Goal: Answer question/provide support

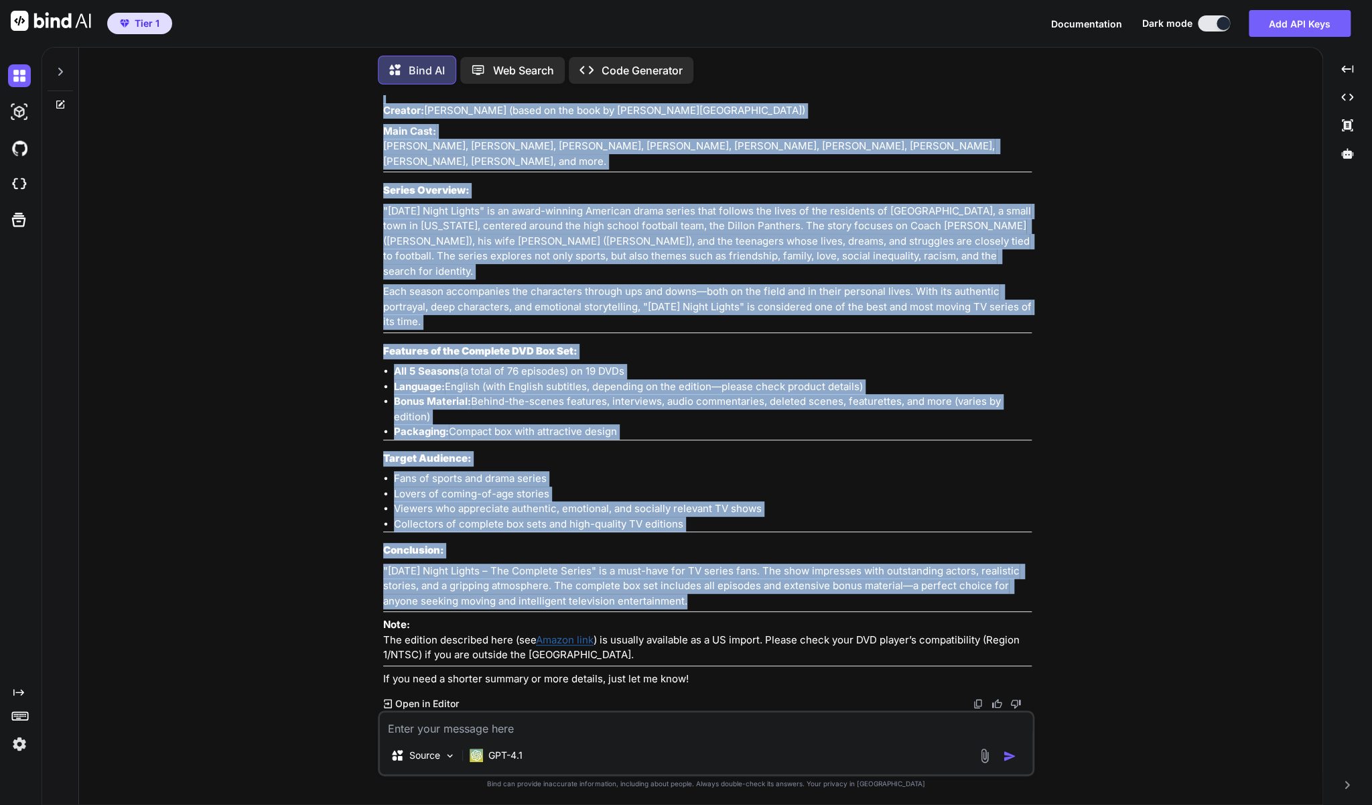
scroll to position [3442, 0]
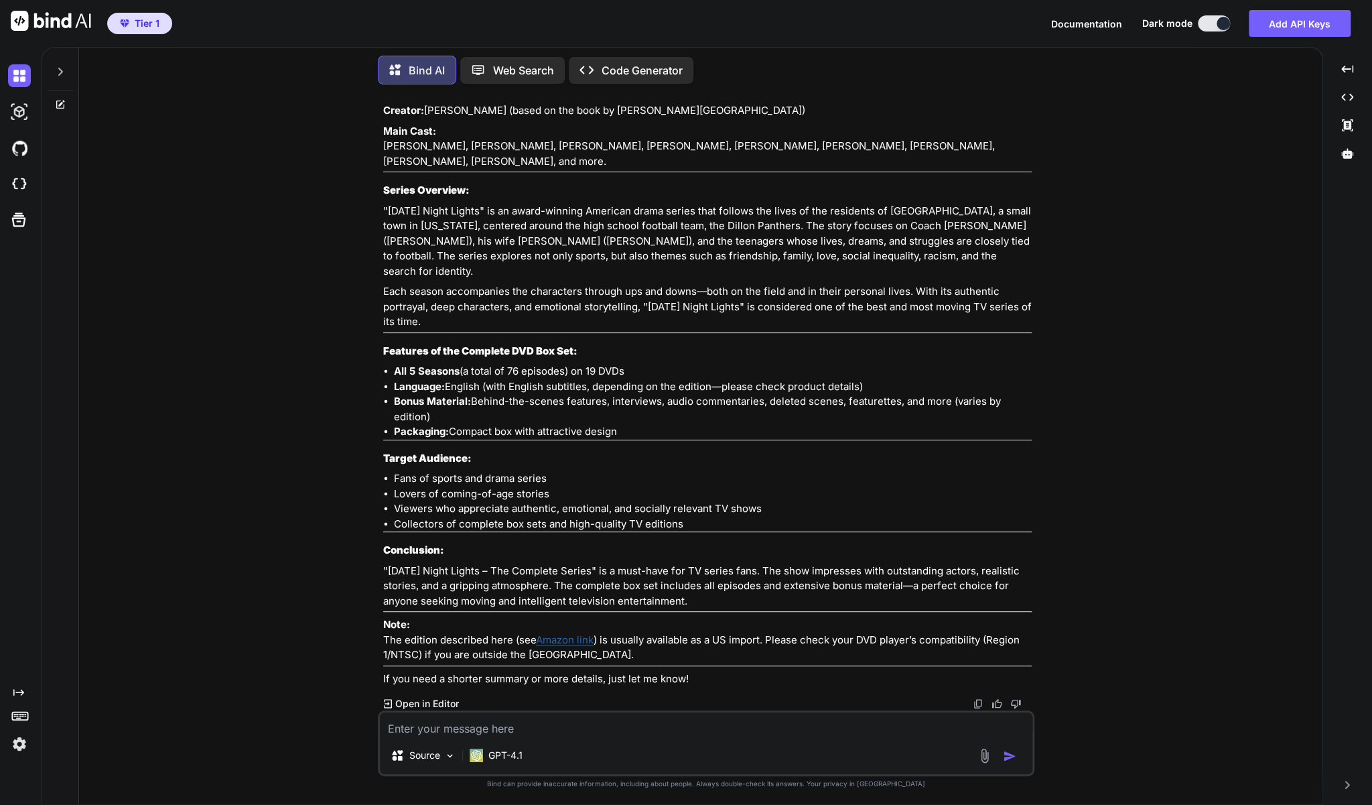
click at [541, 733] on textarea at bounding box center [706, 724] width 653 height 24
paste textarea "[PERSON_NAME] - Die komplette vierte Staffel (5 DVD's)"
type textarea "Zu [PERSON_NAME] - Die komplette vierte Staffel (5 DVD's) auf deutsch"
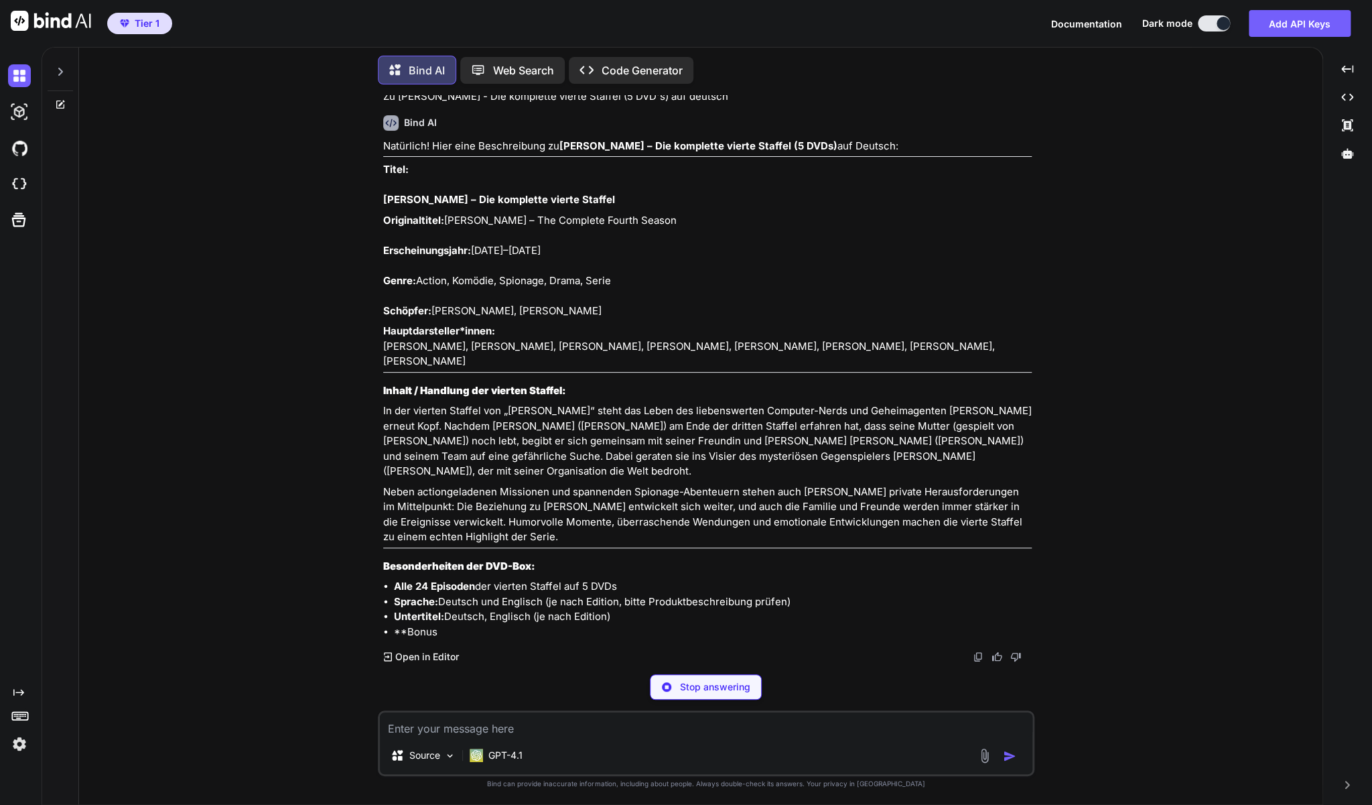
scroll to position [4080, 0]
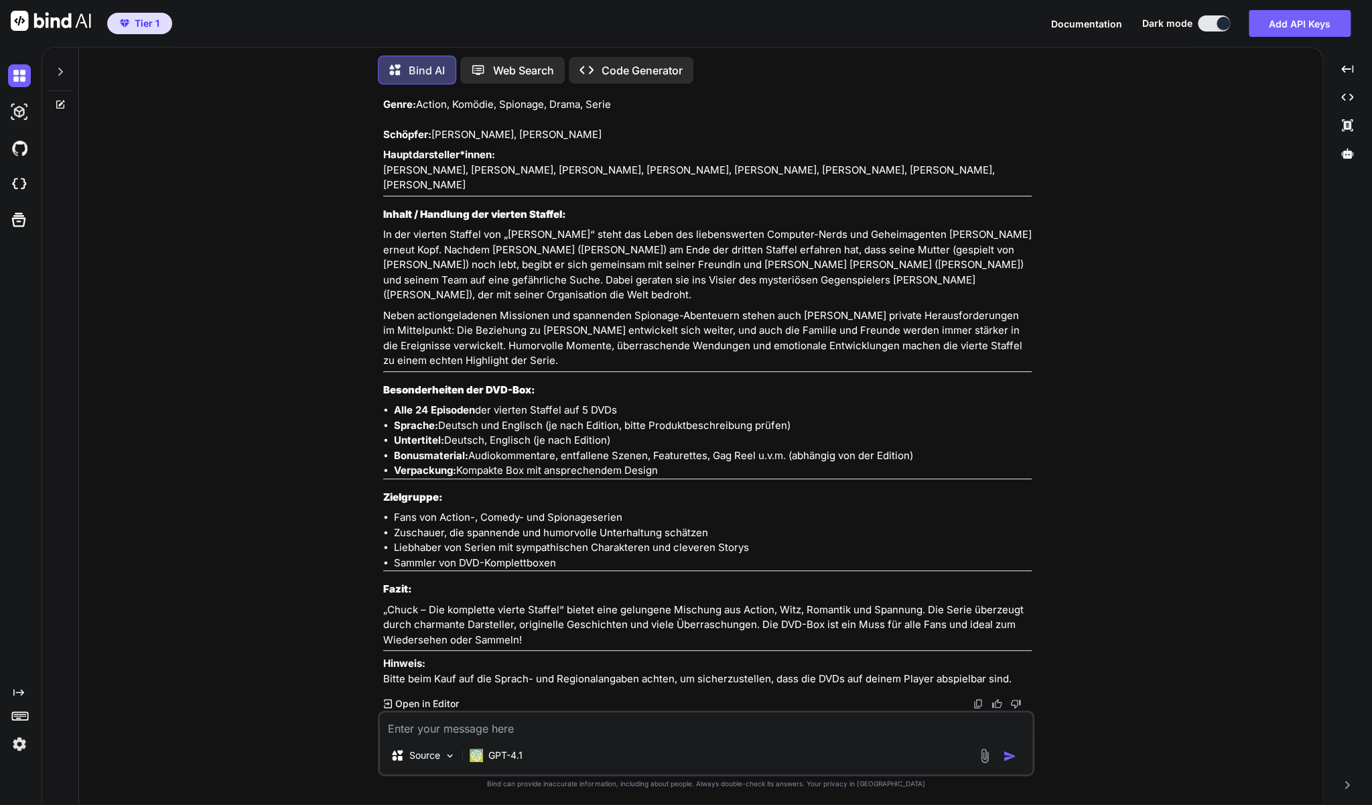
click at [574, 721] on textarea at bounding box center [706, 724] width 653 height 24
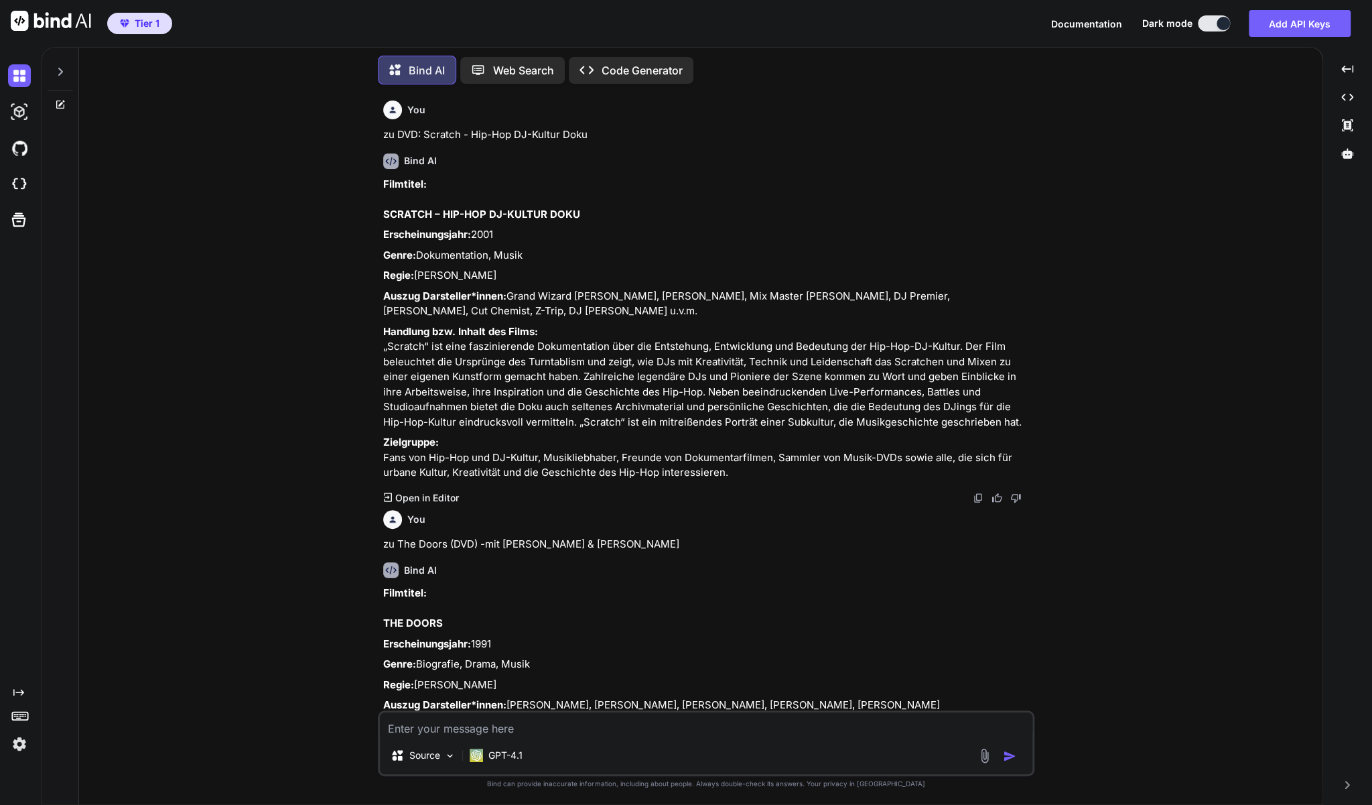
scroll to position [0, 0]
click at [64, 64] on div at bounding box center [60, 68] width 25 height 46
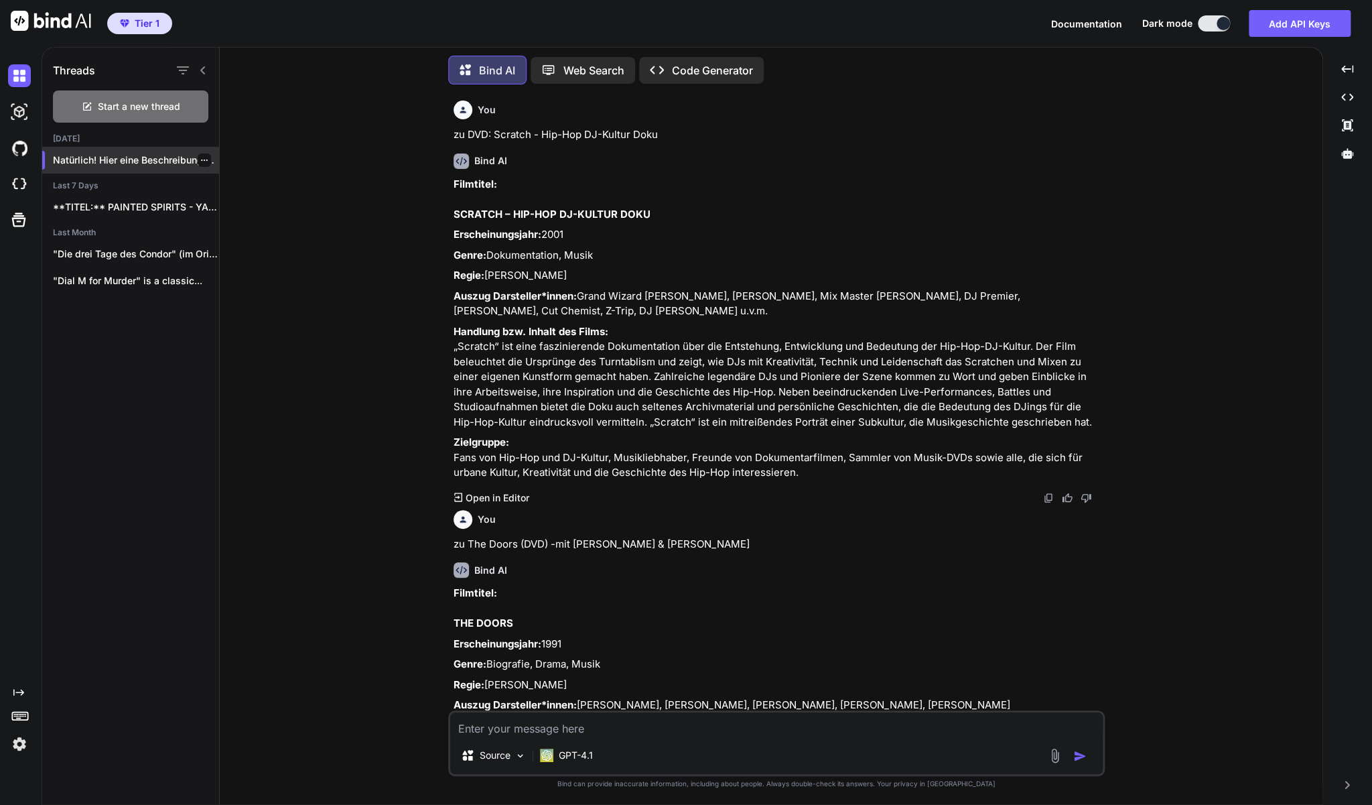
click at [177, 157] on p "Natürlich! Hier eine Beschreibung zu **C..." at bounding box center [136, 159] width 166 height 13
click at [145, 155] on p "Natürlich! Hier eine Beschreibung zu **C..." at bounding box center [136, 159] width 166 height 13
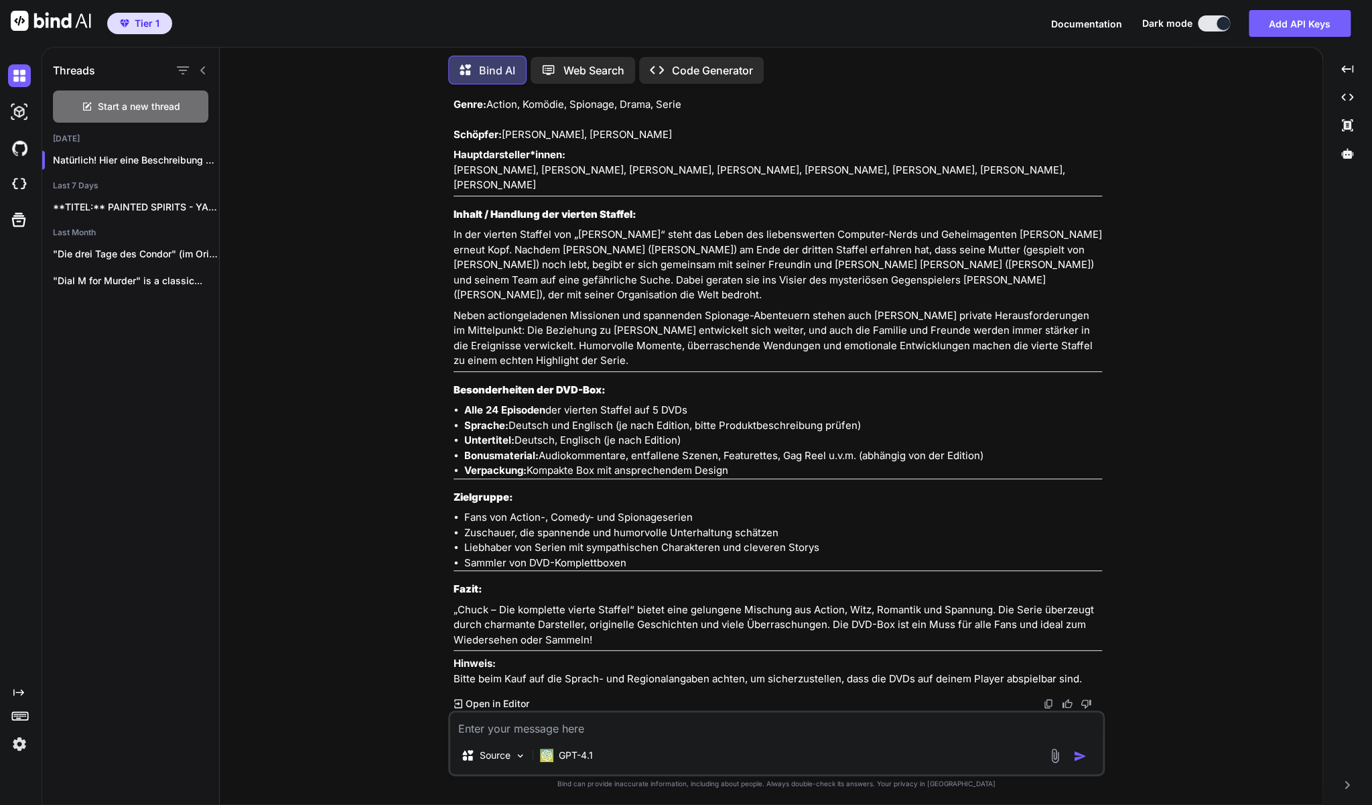
scroll to position [4301, 0]
click at [131, 109] on span "Start a new thread" at bounding box center [139, 106] width 82 height 13
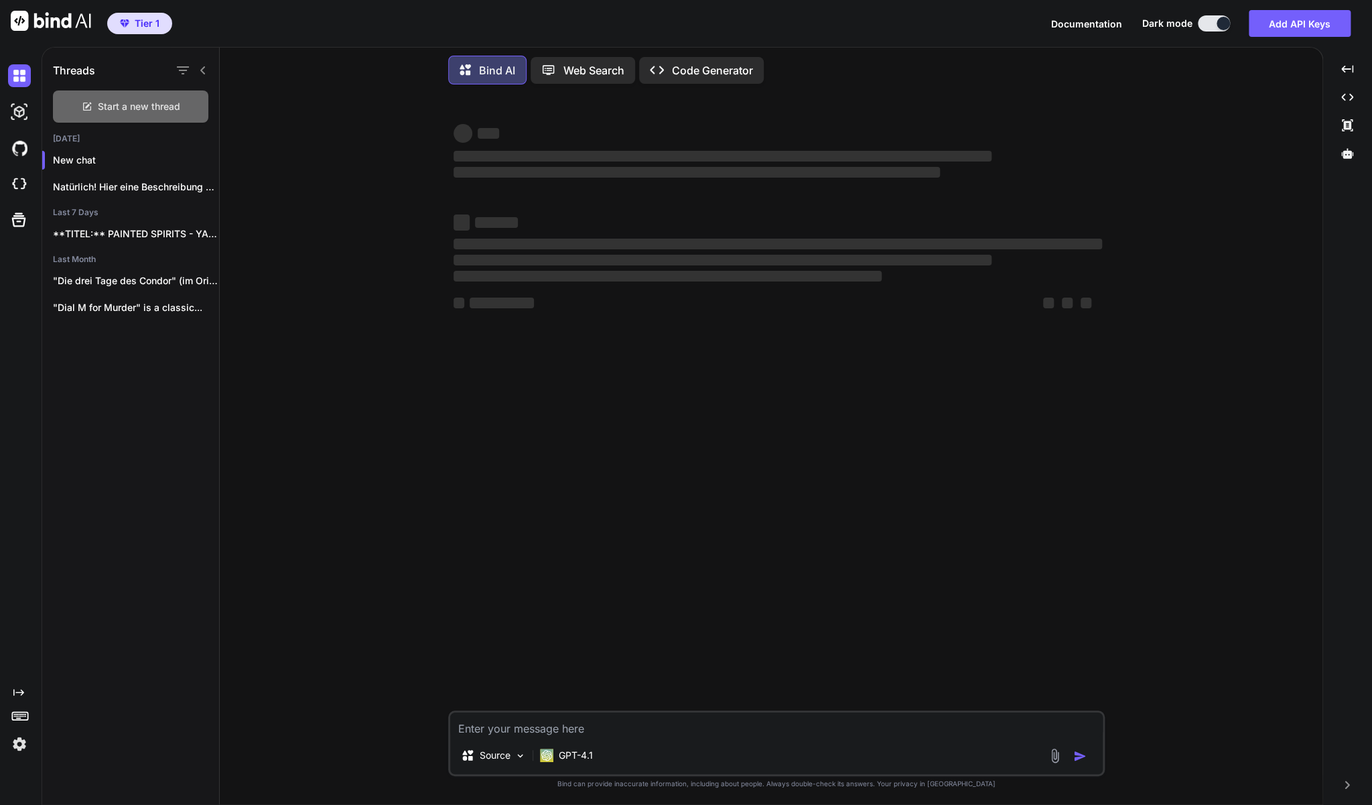
scroll to position [0, 0]
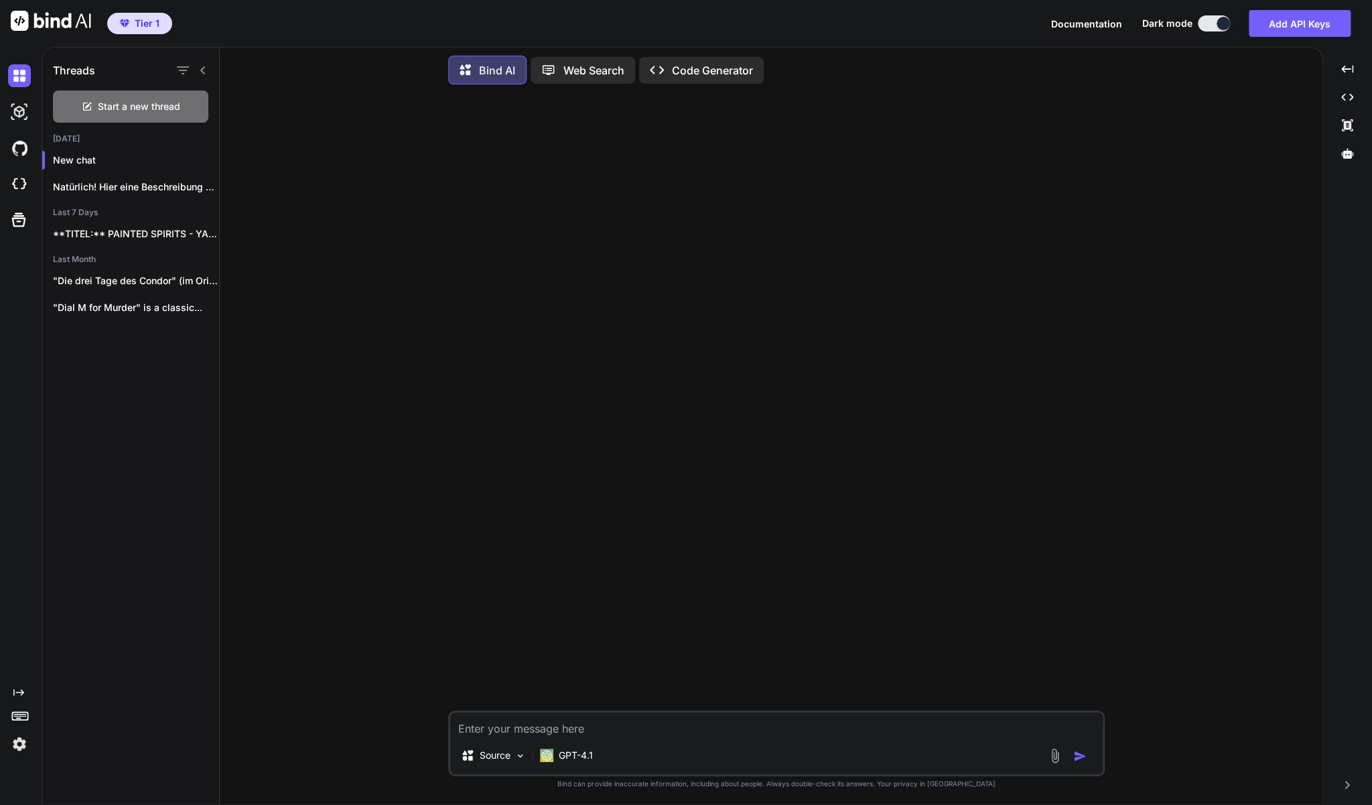
click at [604, 730] on textarea at bounding box center [776, 724] width 653 height 24
paste textarea "Ich verkaufe DVDs und Blu-ray Discs auf [DOMAIN_NAME] in der [GEOGRAPHIC_DATA].…"
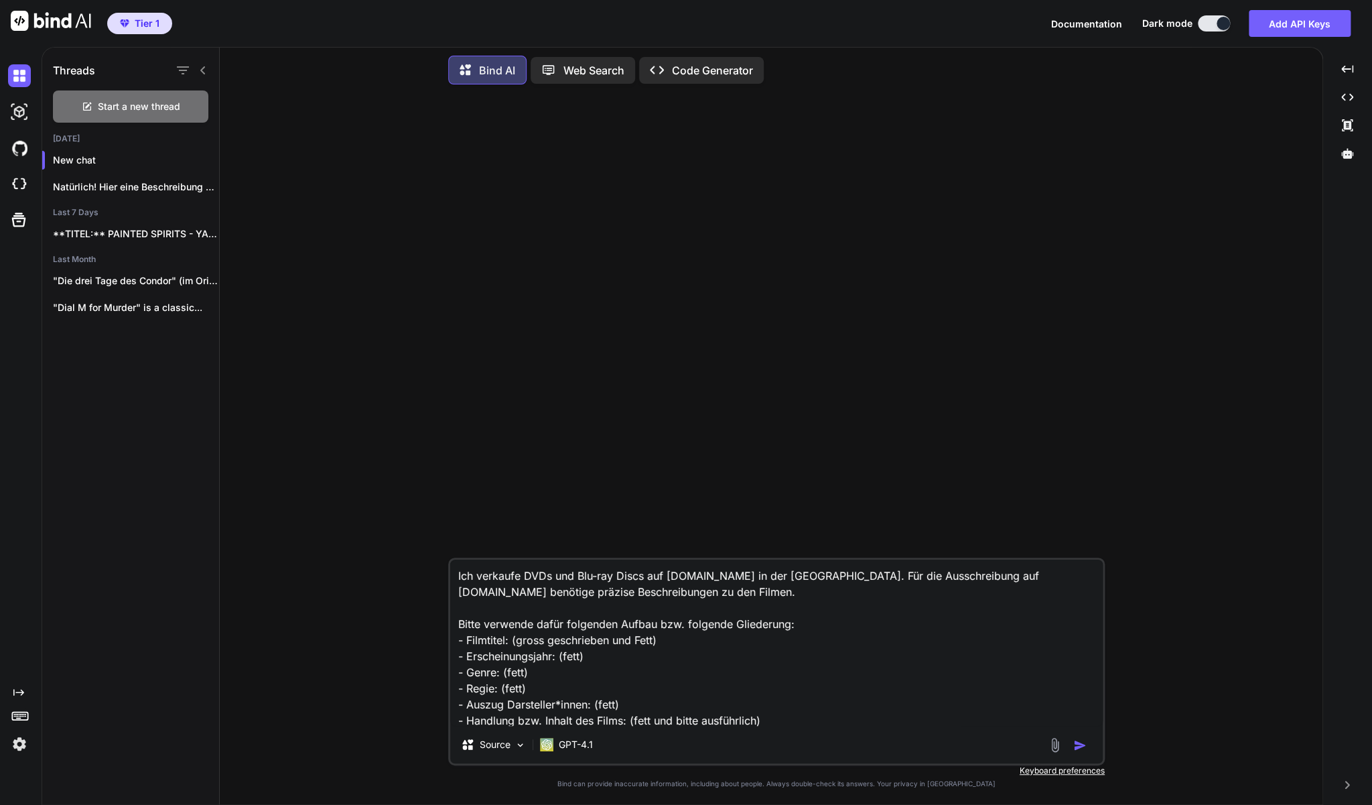
drag, startPoint x: 653, startPoint y: 639, endPoint x: 613, endPoint y: 633, distance: 40.6
click at [613, 633] on textarea "Ich verkaufe DVDs und Blu-ray Discs auf [DOMAIN_NAME] in der [GEOGRAPHIC_DATA].…" at bounding box center [776, 642] width 653 height 166
click at [545, 642] on textarea "Ich verkaufe DVDs und Blu-ray Discs auf [DOMAIN_NAME] in der [GEOGRAPHIC_DATA].…" at bounding box center [776, 642] width 653 height 166
type textarea "Ich verkaufe DVDs und Blu-ray Discs auf [DOMAIN_NAME] in der [GEOGRAPHIC_DATA].…"
click at [1079, 744] on img "button" at bounding box center [1079, 744] width 13 height 13
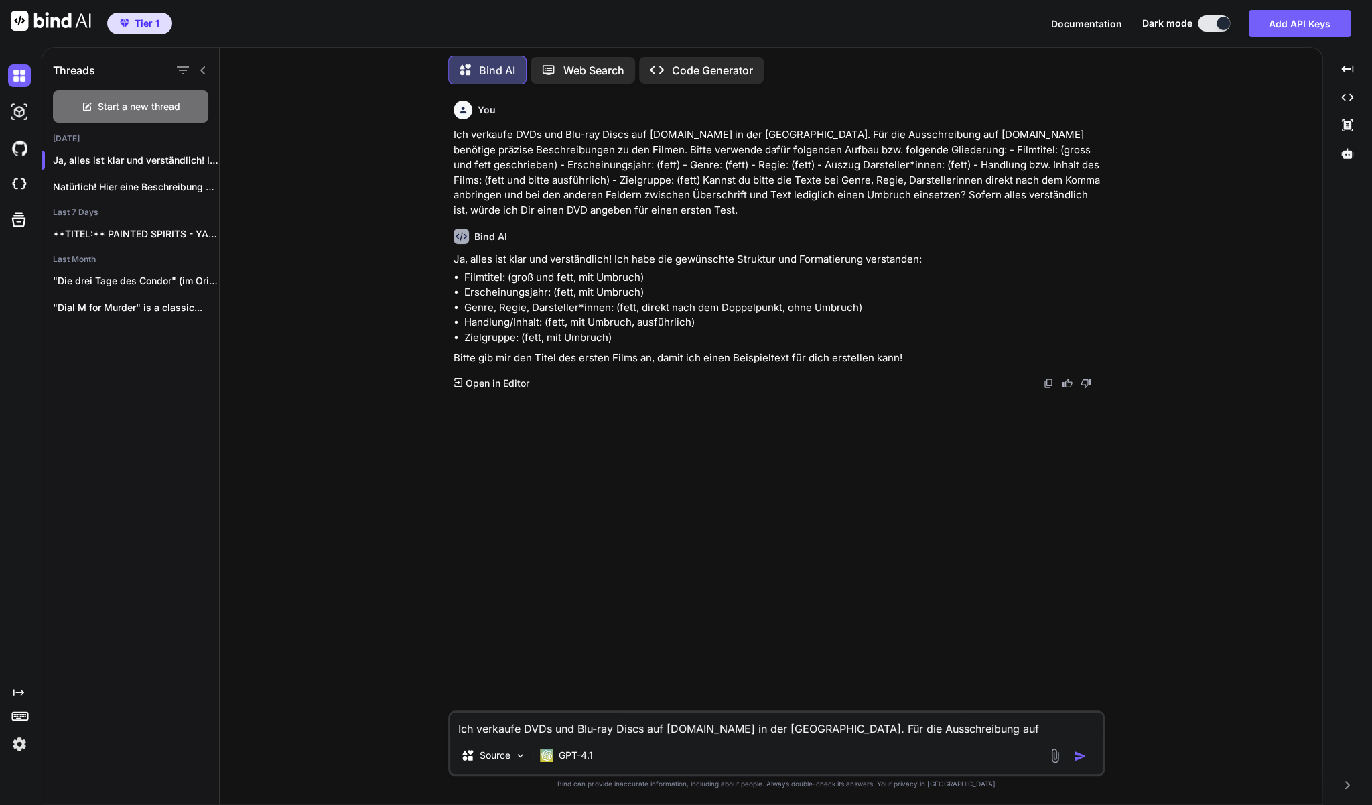
click at [545, 733] on textarea "Ich verkaufe DVDs und Blu-ray Discs auf [DOMAIN_NAME] in der [GEOGRAPHIC_DATA].…" at bounding box center [776, 724] width 653 height 24
paste textarea "[PERSON_NAME] - Die komplette dritte Staffel (5 DVD's) 📀🎬"
type textarea "Zu [PERSON_NAME] - Die komplette dritte Staffel (5 DVD's) 📀🎬"
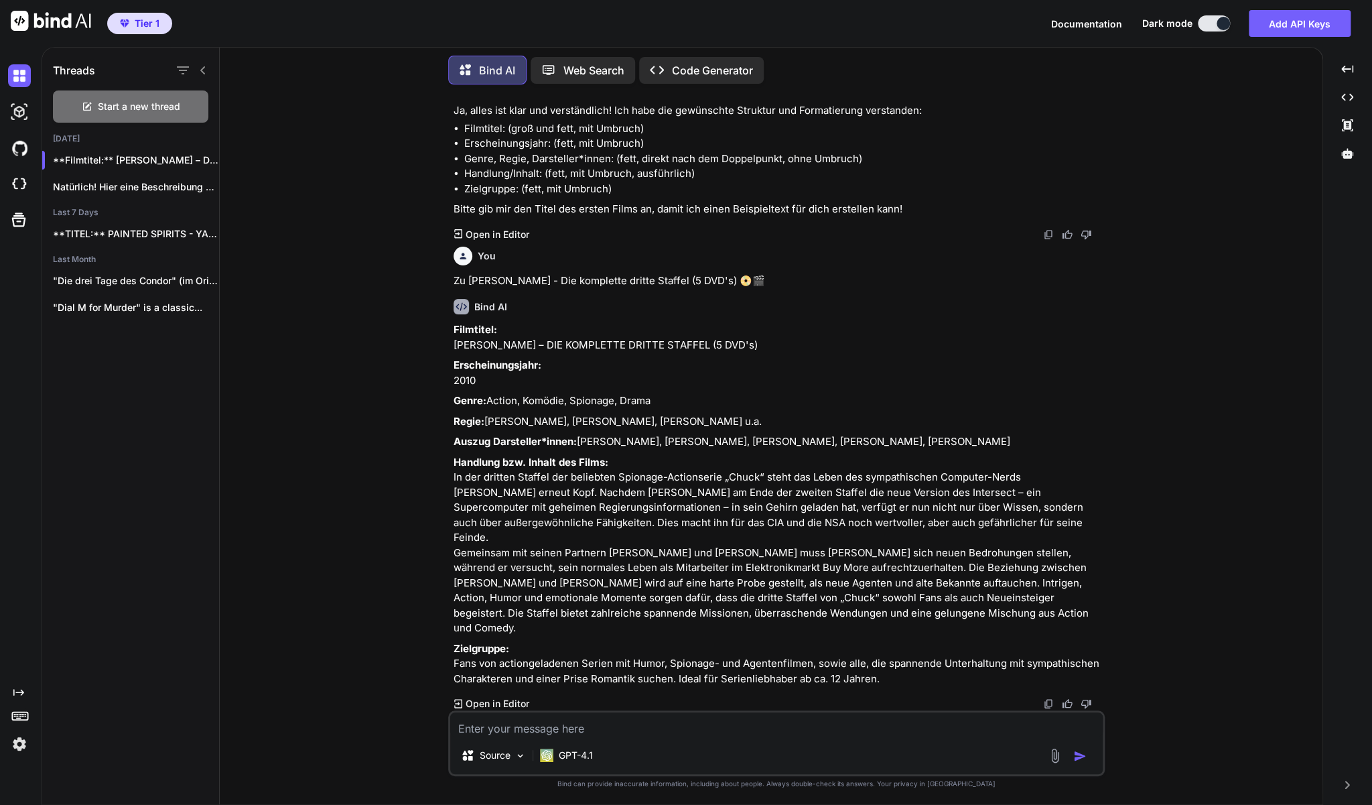
scroll to position [193, 0]
drag, startPoint x: 908, startPoint y: 676, endPoint x: 458, endPoint y: 318, distance: 575.0
click at [458, 322] on div "Filmtitel: [PERSON_NAME] – DIE KOMPLETTE DRITTE STAFFEL (5 DVD's) Erscheinungsj…" at bounding box center [778, 504] width 649 height 364
click at [600, 729] on textarea at bounding box center [776, 724] width 653 height 24
type textarea "Bitte den Titel fett und die Jahreszahl vom Erscheinungsjahr direkt ihinter dem…"
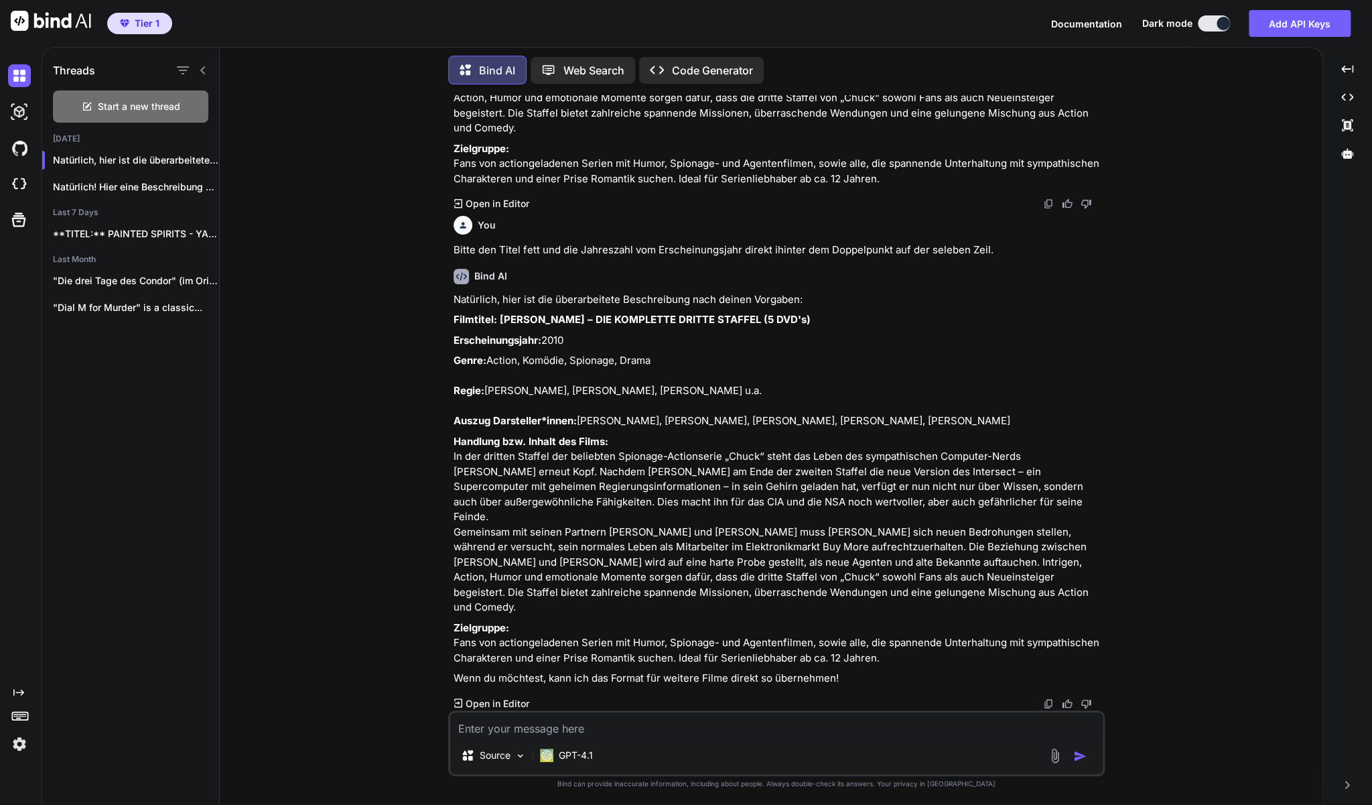
scroll to position [708, 0]
type textarea "Ja, so beibehalten!"
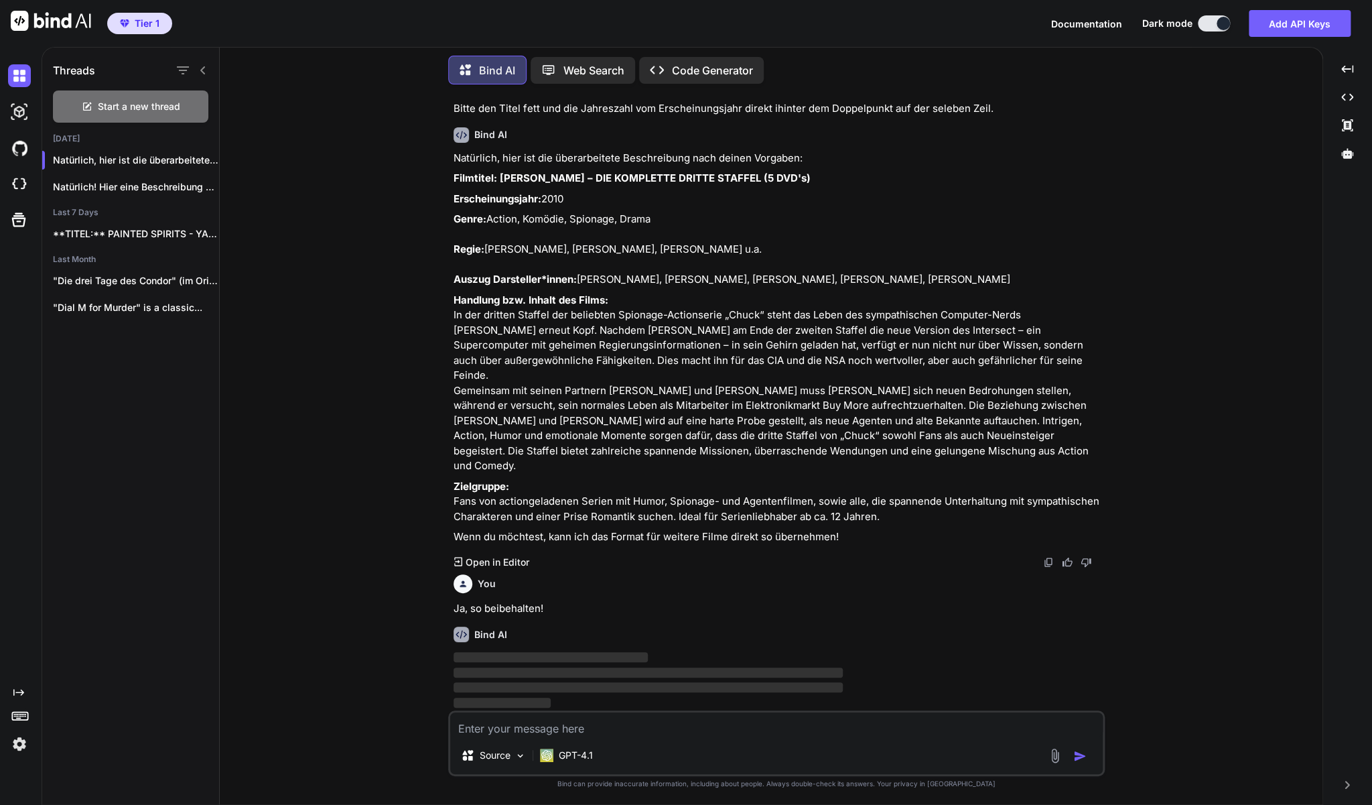
scroll to position [836, 0]
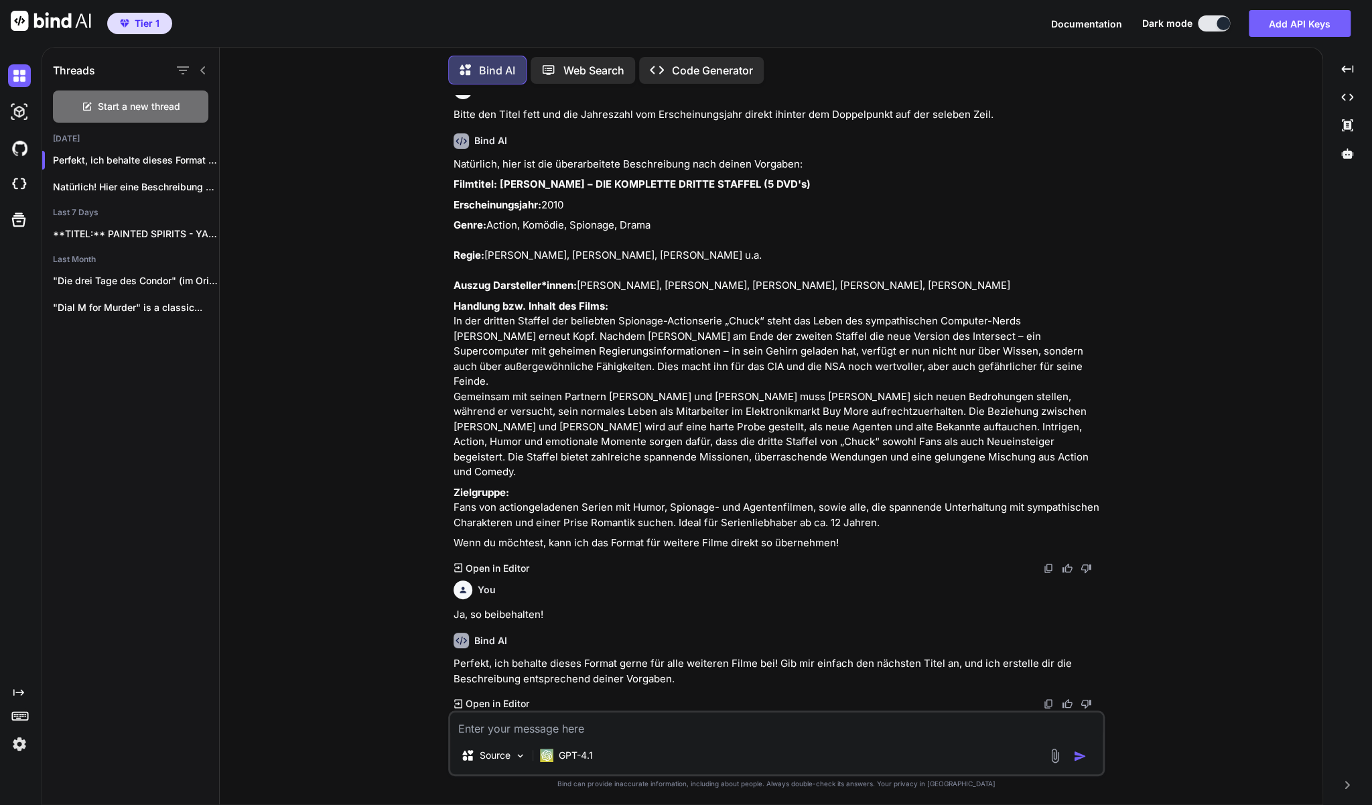
copy div "Loremipsu: DOLOR – SIT AMETCONSE ADIPIS ELITSED (3 DOE't) Incididuntutlabo: 564…"
drag, startPoint x: 895, startPoint y: 520, endPoint x: 456, endPoint y: 179, distance: 556.3
click at [456, 179] on div "Natürlich, hier ist die überarbeitete Beschreibung nach deinen Vorgaben: Filmti…" at bounding box center [778, 354] width 649 height 394
click at [505, 728] on textarea at bounding box center [776, 724] width 653 height 24
paste textarea "Chuck - Die komplette zweite Staffel auf DVD"
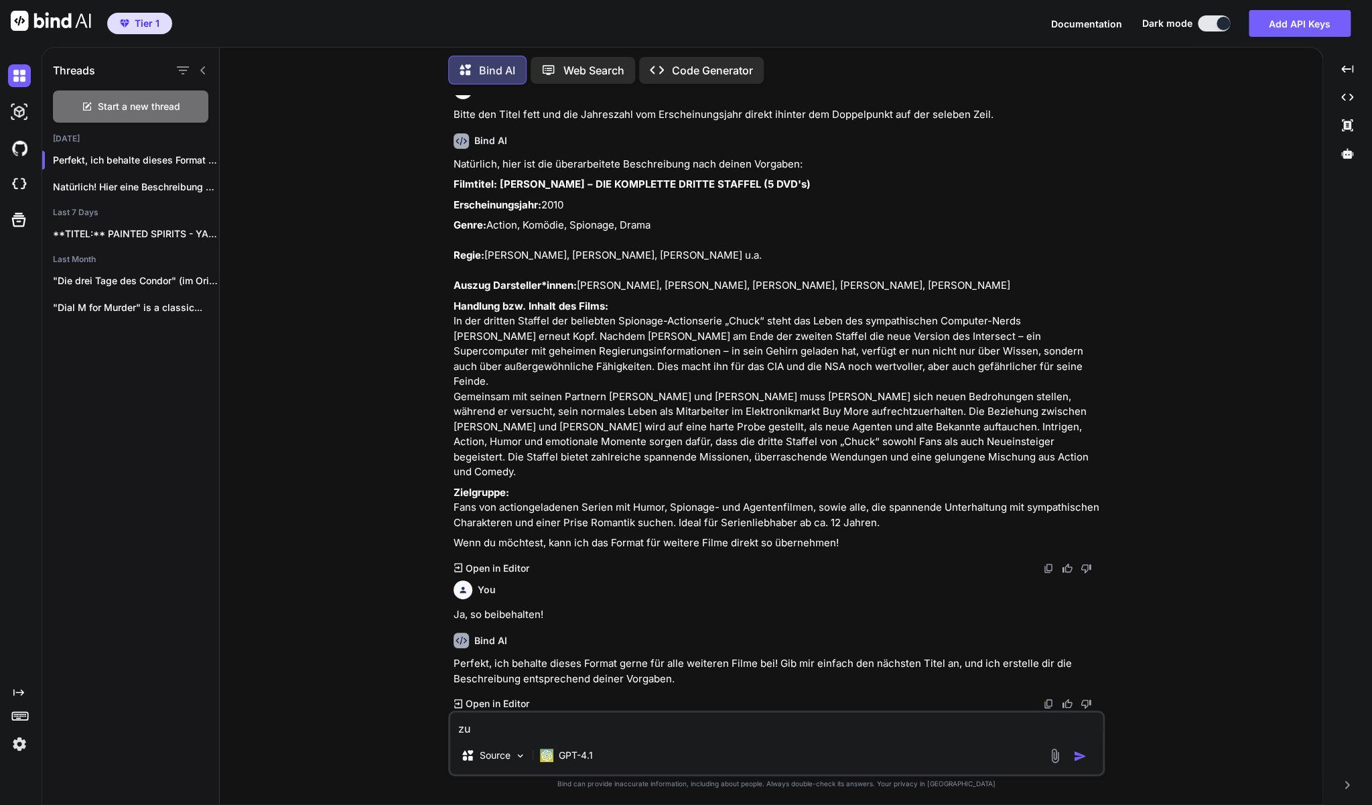
type textarea "zu [PERSON_NAME] - Die komplette zweite Staffel auf DVD"
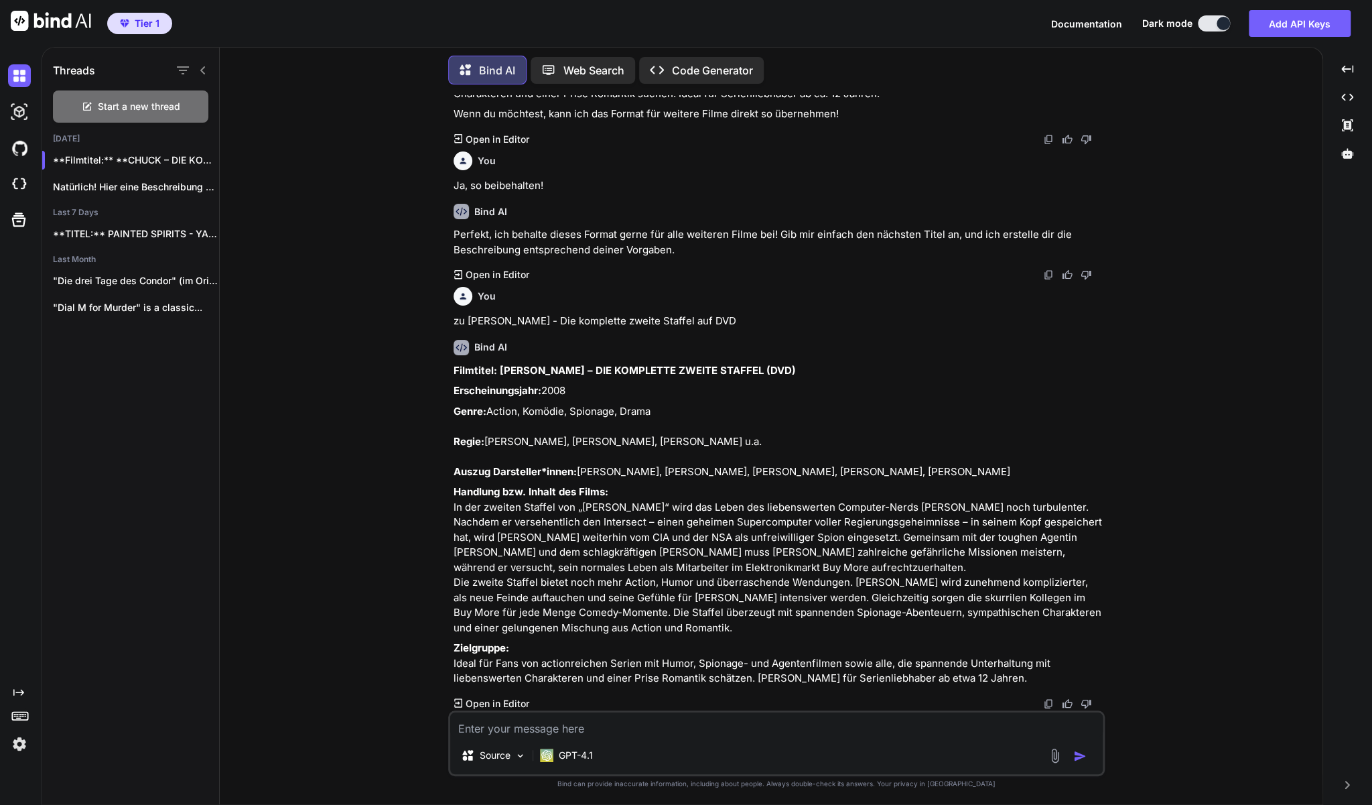
scroll to position [1317, 0]
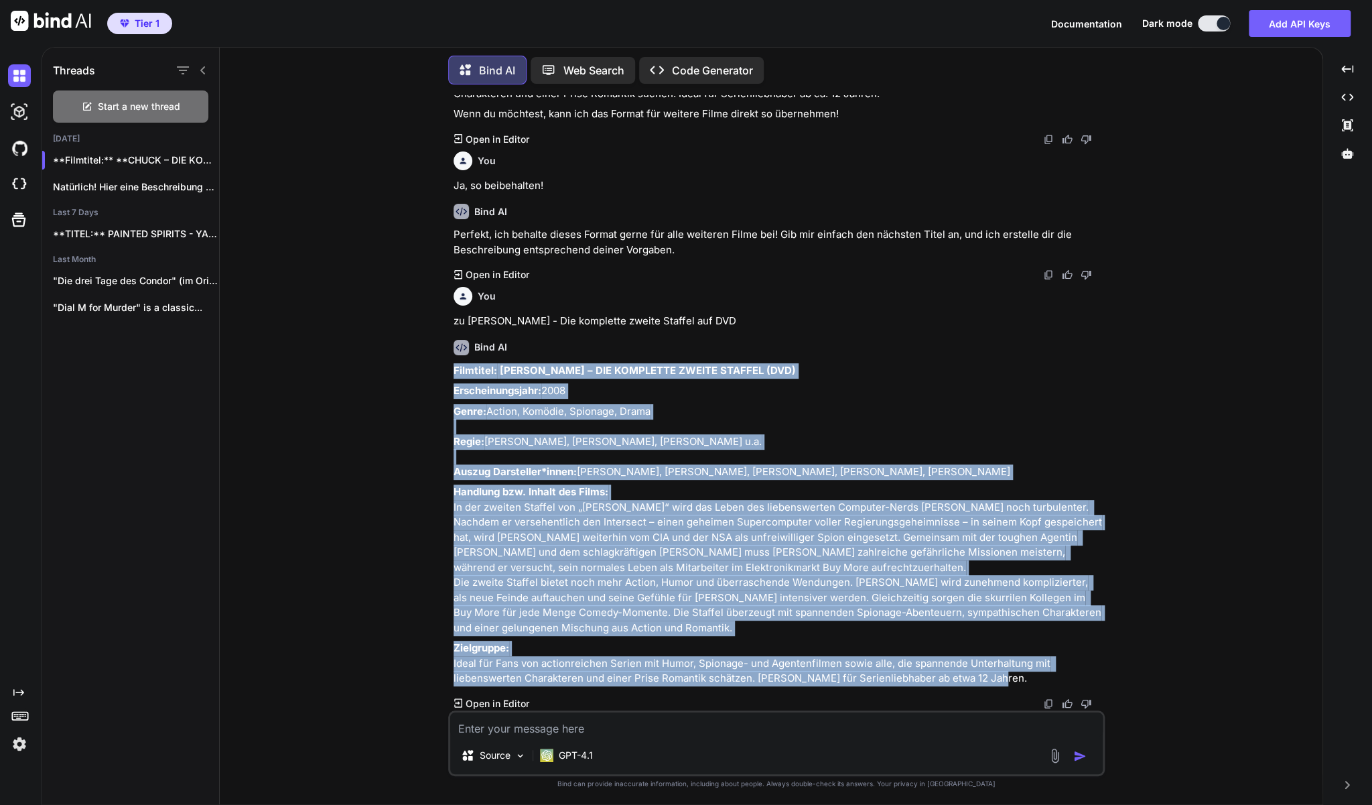
drag, startPoint x: 1012, startPoint y: 675, endPoint x: 452, endPoint y: 321, distance: 662.8
click at [452, 321] on div "You Ich verkaufe DVDs und Blu-ray Discs auf [DOMAIN_NAME] in der [GEOGRAPHIC_DA…" at bounding box center [778, 402] width 654 height 615
copy div "Loremipsu: DOLOR – SIT AMETCONSE ADIPIS ELITSED (DOE) Temporincididunt: 5605 Ut…"
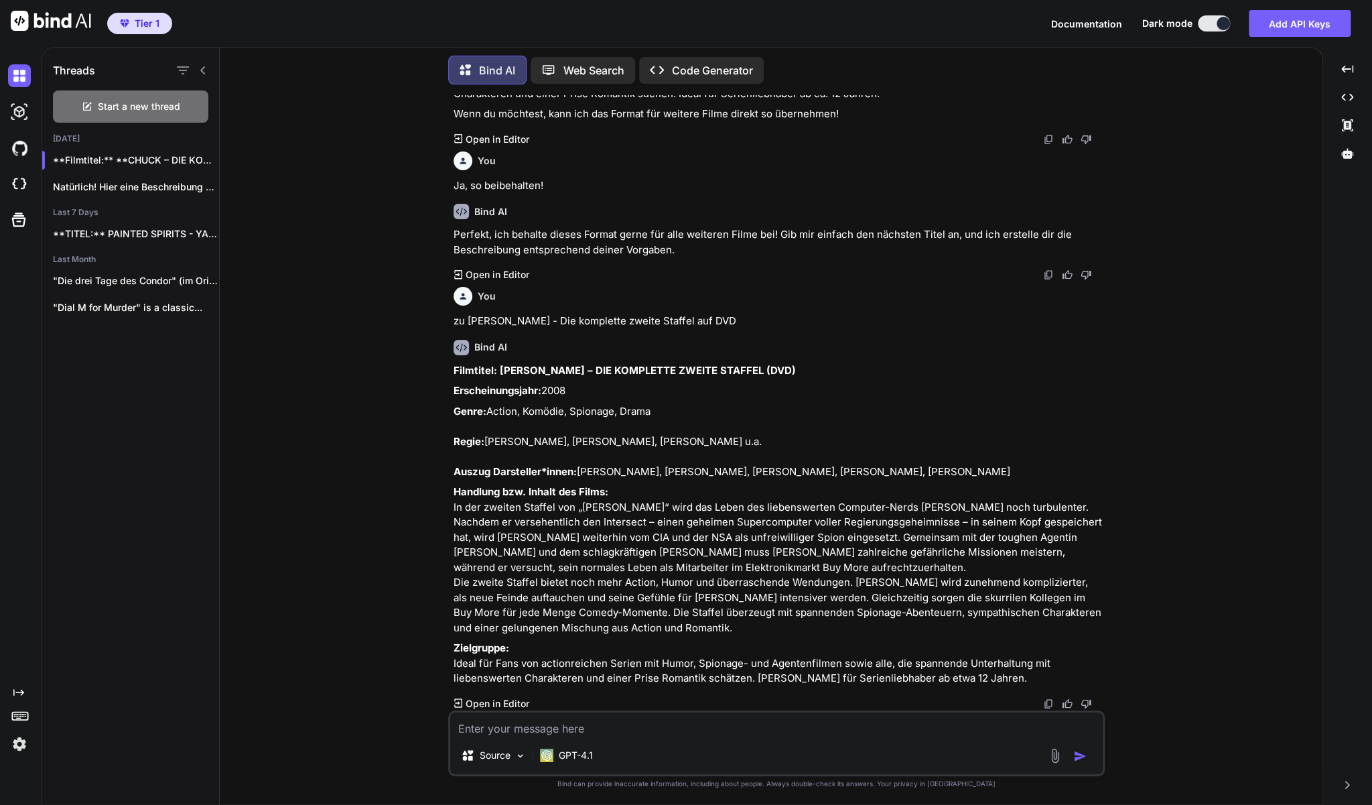
click at [586, 726] on textarea at bounding box center [776, 724] width 653 height 24
paste textarea "[PERSON_NAME] – Die komplette erste Staffel auf 4 DVD's"
type textarea "zu [PERSON_NAME] – Die komplette erste Staffel auf 4 DVD's"
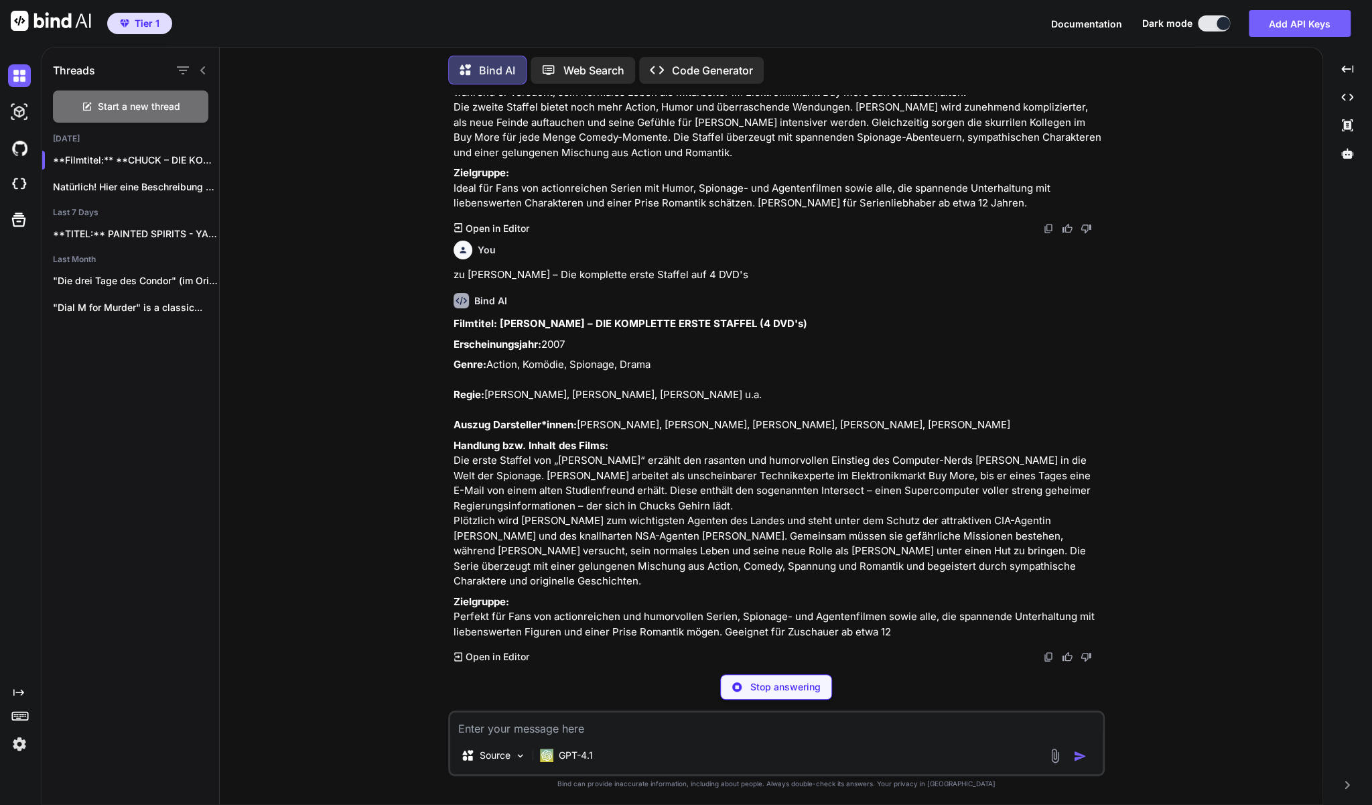
scroll to position [1776, 0]
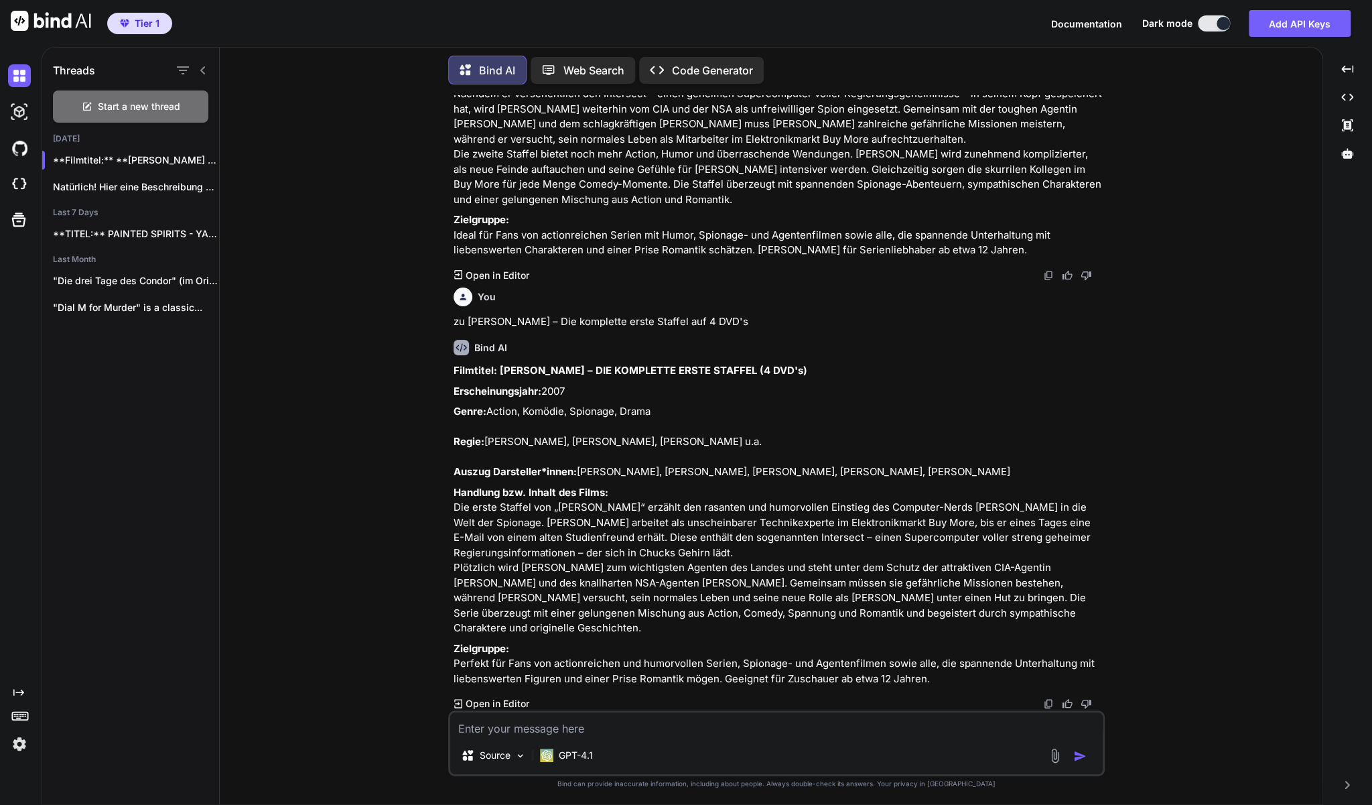
drag, startPoint x: 937, startPoint y: 682, endPoint x: 454, endPoint y: 348, distance: 587.5
click at [454, 363] on div "Filmtitel: [PERSON_NAME] – DIE KOMPLETTE ERSTE STAFFEL (4 DVD's) Erscheinungsja…" at bounding box center [778, 524] width 649 height 323
copy div "Loremipsu: DOLOR – SIT AMETCONSE ADIPI ELITSED (6 DOE't) Incididuntutlabo: 5109…"
click at [496, 728] on textarea at bounding box center [776, 724] width 653 height 24
paste textarea "[PERSON_NAME] - Die komplette vierte Staffel (5 DVD's)"
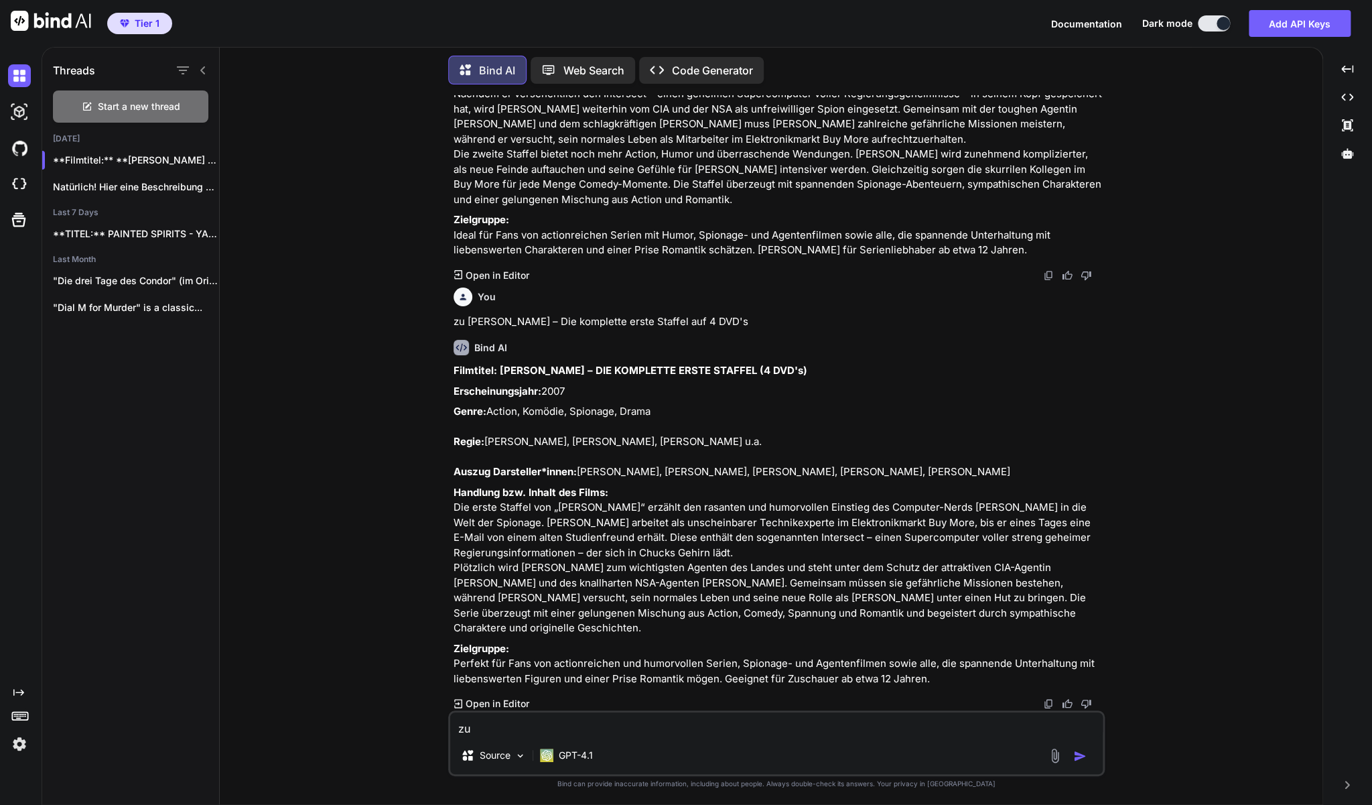
type textarea "zu [PERSON_NAME] - Die komplette vierte Staffel (5 DVD's)"
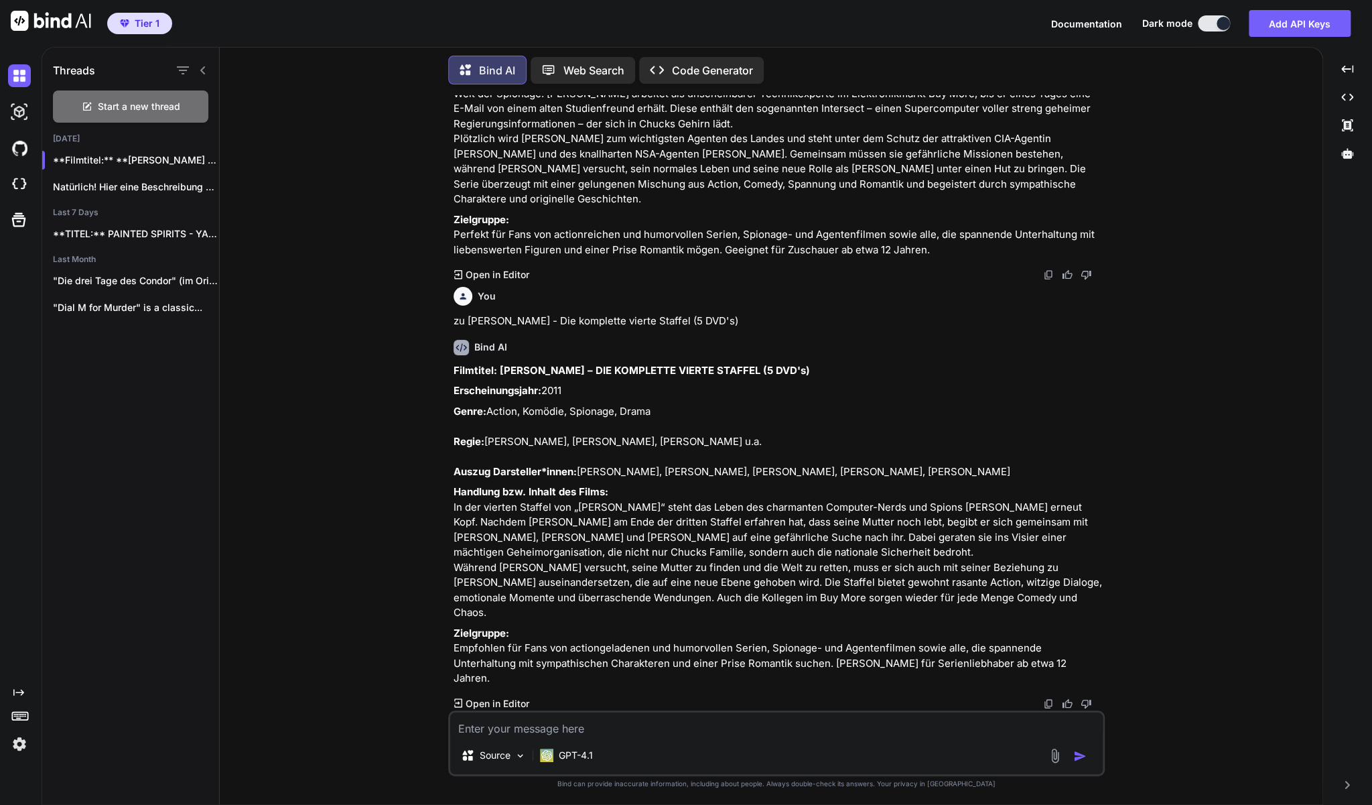
scroll to position [2219, 0]
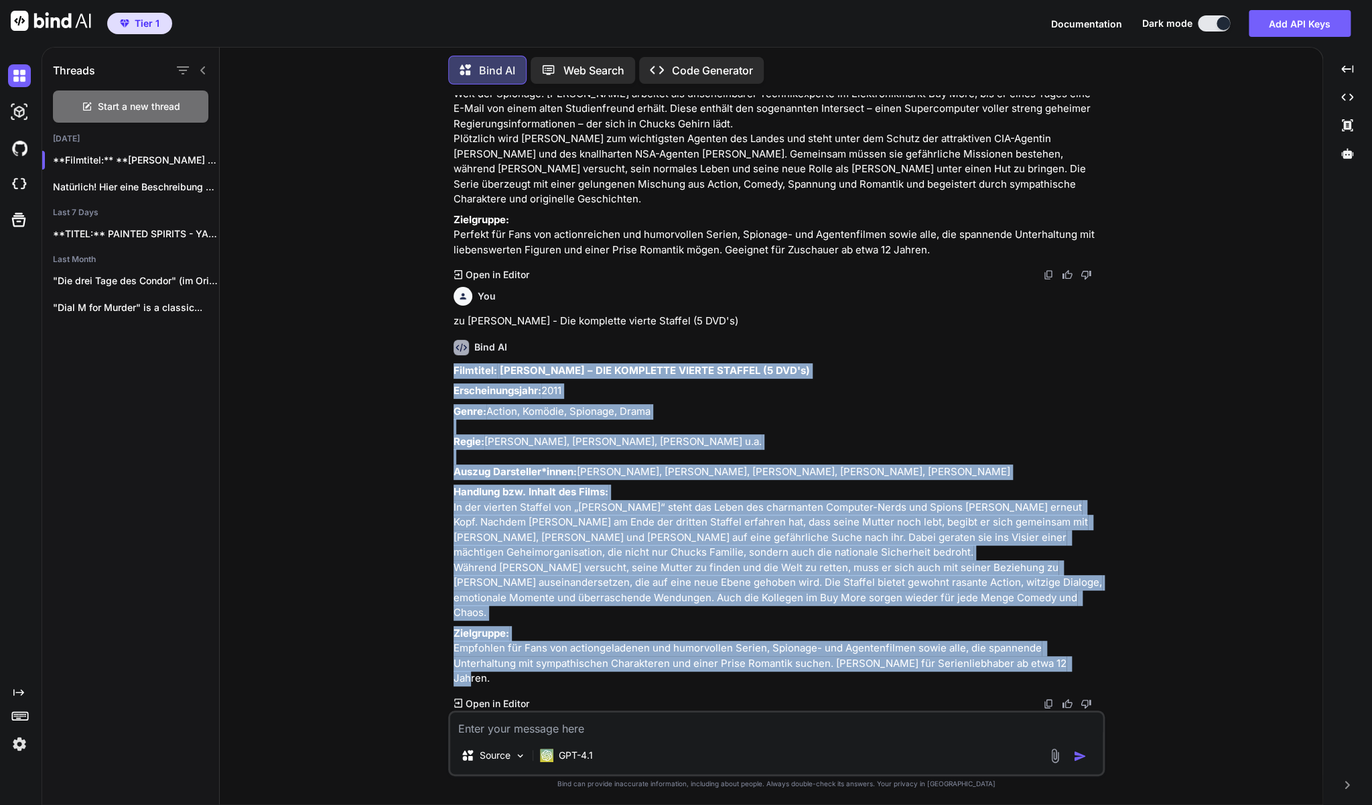
drag, startPoint x: 1020, startPoint y: 682, endPoint x: 455, endPoint y: 358, distance: 651.5
click at [455, 363] on div "Filmtitel: [PERSON_NAME] – DIE KOMPLETTE VIERTE STAFFEL (5 DVD's) Erscheinungsj…" at bounding box center [778, 524] width 649 height 323
copy div "Loremipsu: DOLOR – SIT AMETCONSE ADIPIS ELITSED (2 DOE't) Incididuntutlabo: 205…"
